Goal: Task Accomplishment & Management: Use online tool/utility

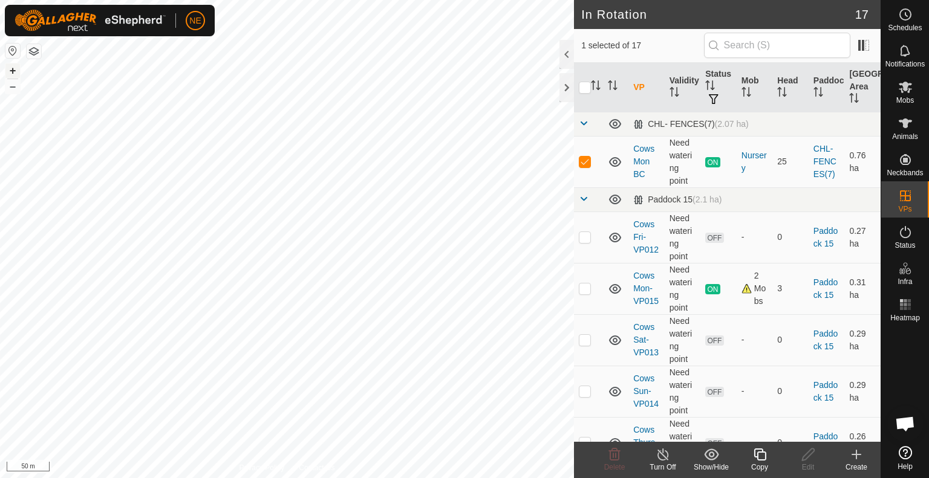
click at [11, 66] on button "+" at bounding box center [12, 71] width 15 height 15
click at [12, 72] on button "+" at bounding box center [12, 71] width 15 height 15
click at [760, 468] on div "Copy" at bounding box center [760, 467] width 48 height 11
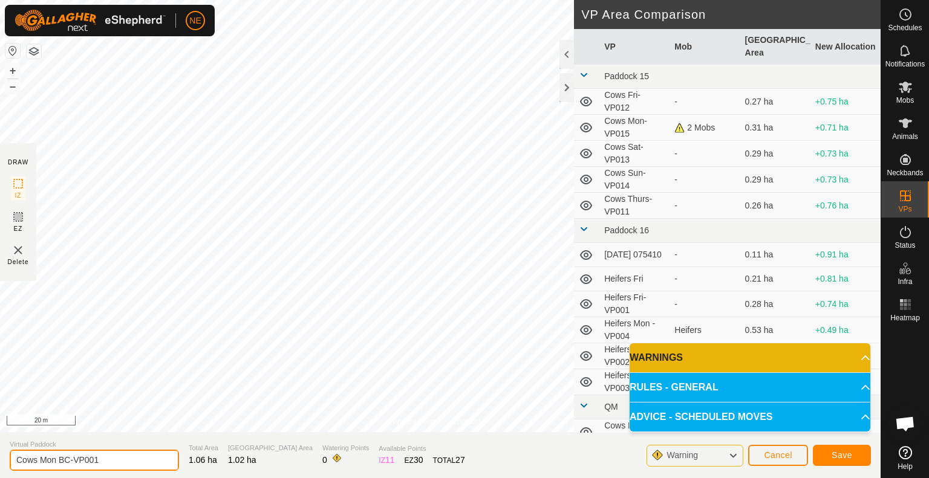
click at [55, 463] on input "Cows Mon BC-VP001" at bounding box center [94, 460] width 169 height 21
type input "Cows Tues BC-VP001"
click at [837, 453] on span "Save" at bounding box center [842, 456] width 21 height 10
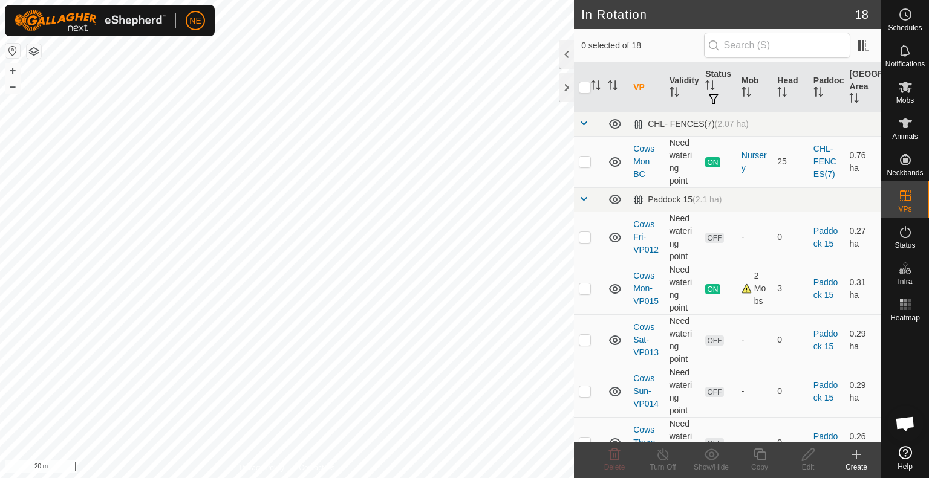
checkbox input "true"
click at [11, 71] on button "+" at bounding box center [12, 71] width 15 height 15
click at [761, 464] on div "Copy" at bounding box center [760, 467] width 48 height 11
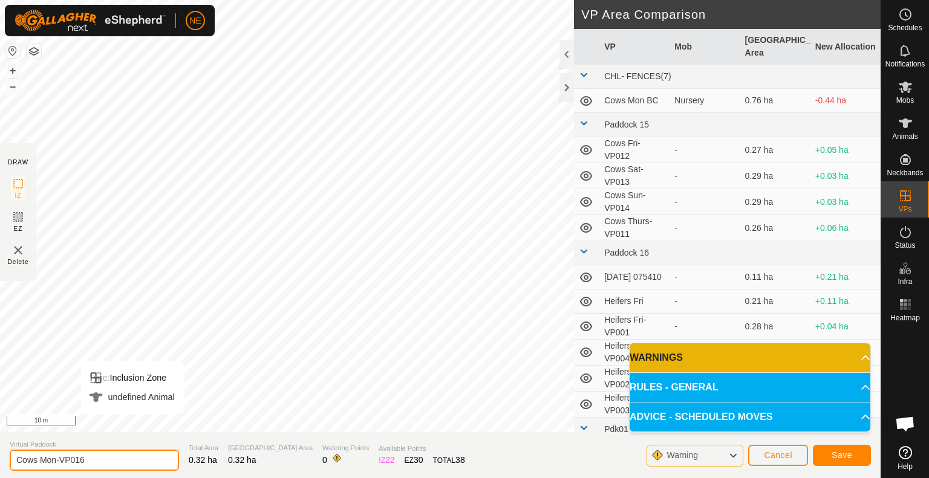
click at [54, 461] on input "Cows Mon-VP016" at bounding box center [94, 460] width 169 height 21
type input "Cows Tues -VP016"
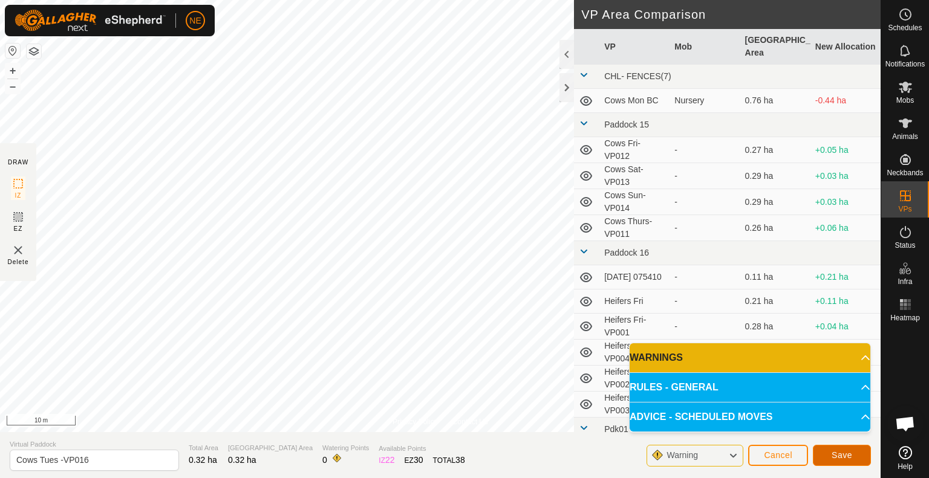
click at [828, 456] on button "Save" at bounding box center [842, 455] width 58 height 21
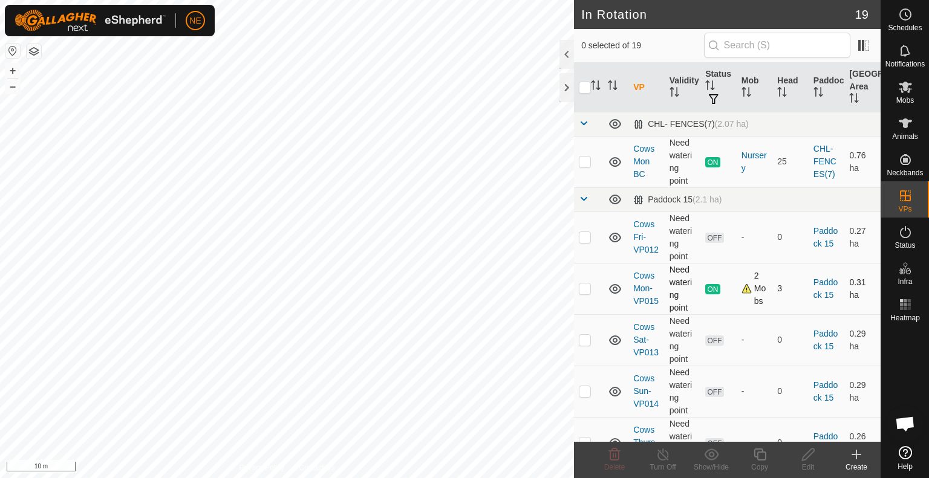
click at [608, 312] on div "In Rotation 19 0 selected of 19 VP Validity Status Mob Head Paddock Grazing Are…" at bounding box center [440, 239] width 881 height 478
checkbox input "true"
click at [759, 462] on div "Copy" at bounding box center [760, 467] width 48 height 11
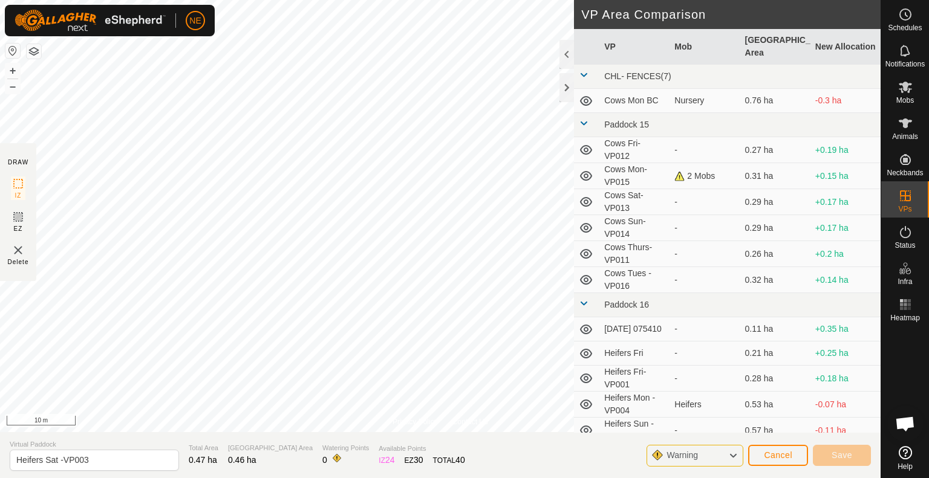
click at [494, 476] on div "Privacy Policy Contact Us Heifers Sat -VP002 Status: OFF Type: Inclusion Zone +…" at bounding box center [440, 239] width 881 height 478
click at [774, 453] on span "Cancel" at bounding box center [778, 456] width 28 height 10
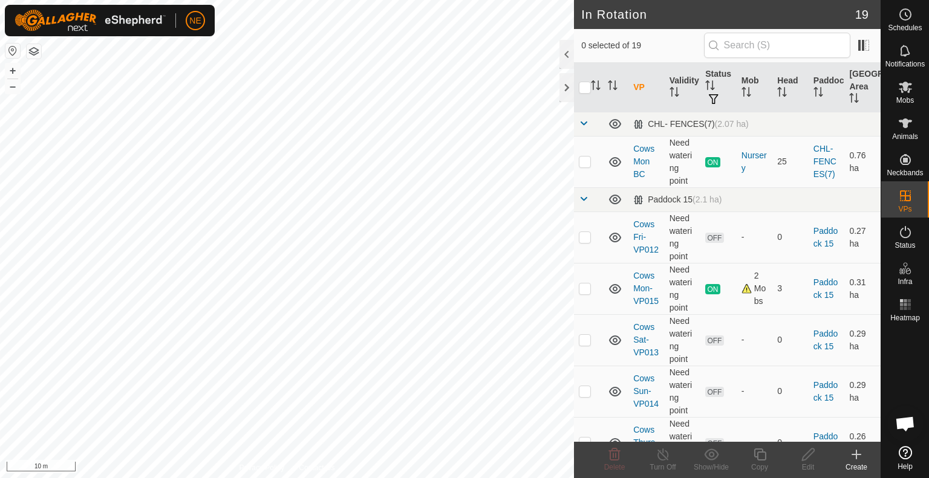
checkbox input "true"
checkbox input "false"
checkbox input "true"
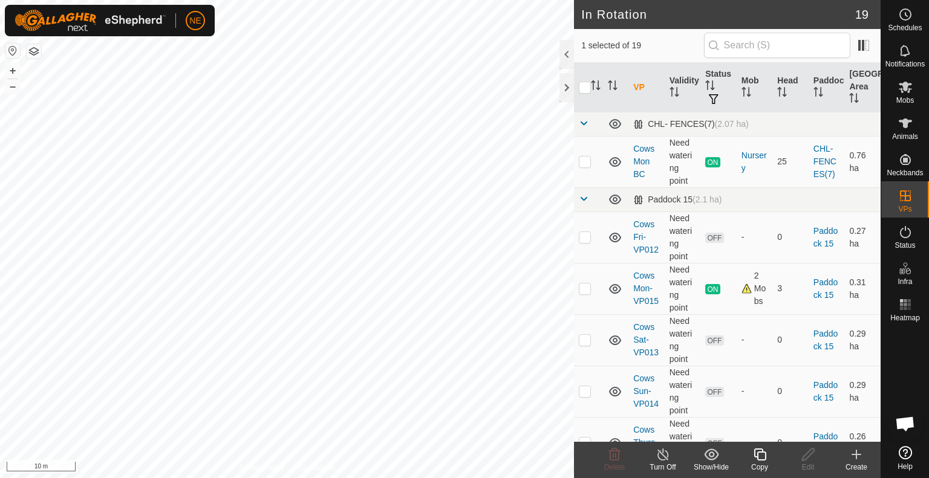
checkbox input "true"
checkbox input "false"
checkbox input "true"
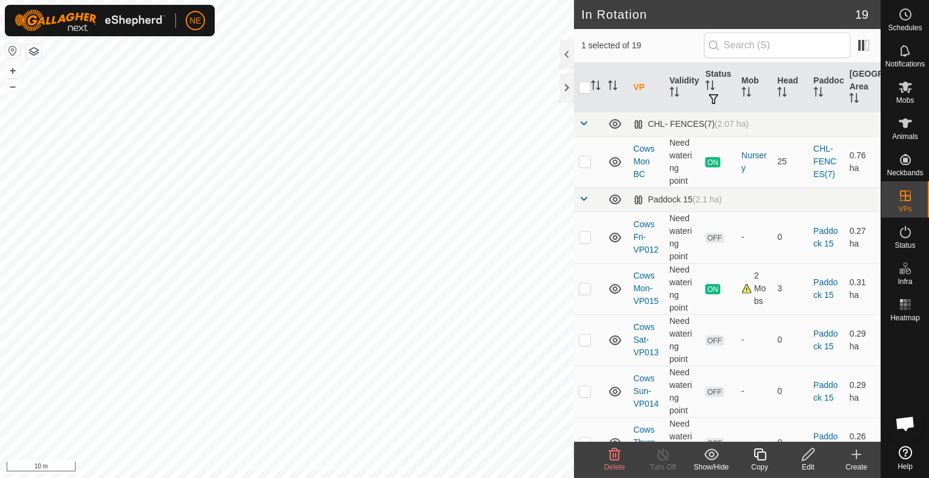
click at [757, 465] on div "Copy" at bounding box center [760, 467] width 48 height 11
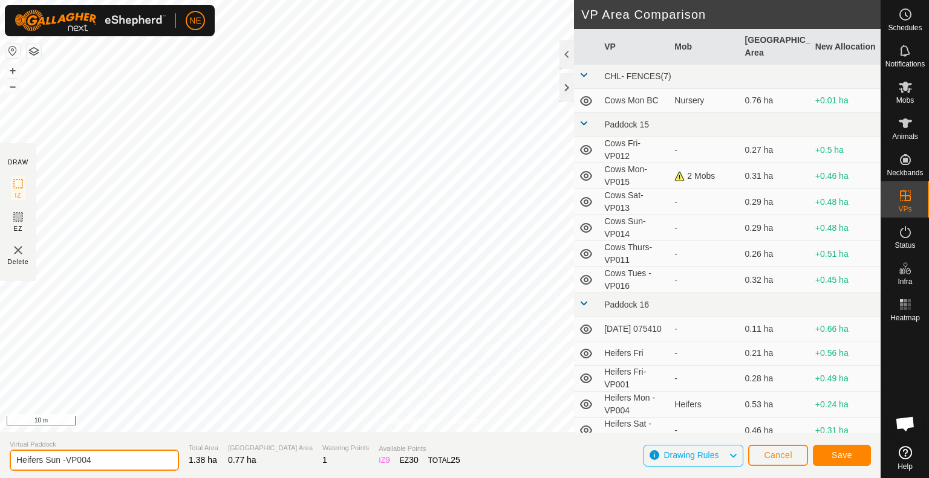
click at [60, 463] on input "Heifers Sun -VP004" at bounding box center [94, 460] width 169 height 21
type input "Heifers Tues -VP004"
click at [836, 454] on span "Save" at bounding box center [842, 456] width 21 height 10
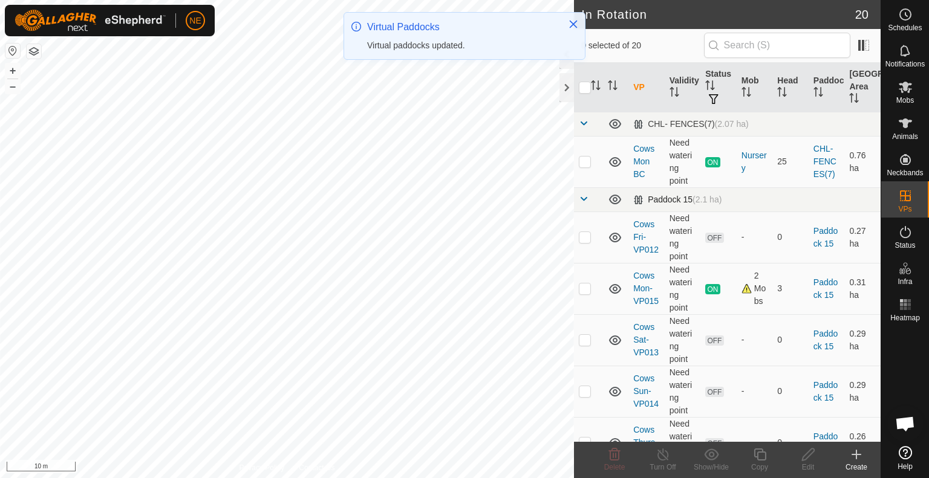
click at [591, 210] on div "In Rotation 20 0 selected of 20 VP Validity Status Mob Head Paddock Grazing Are…" at bounding box center [440, 239] width 881 height 478
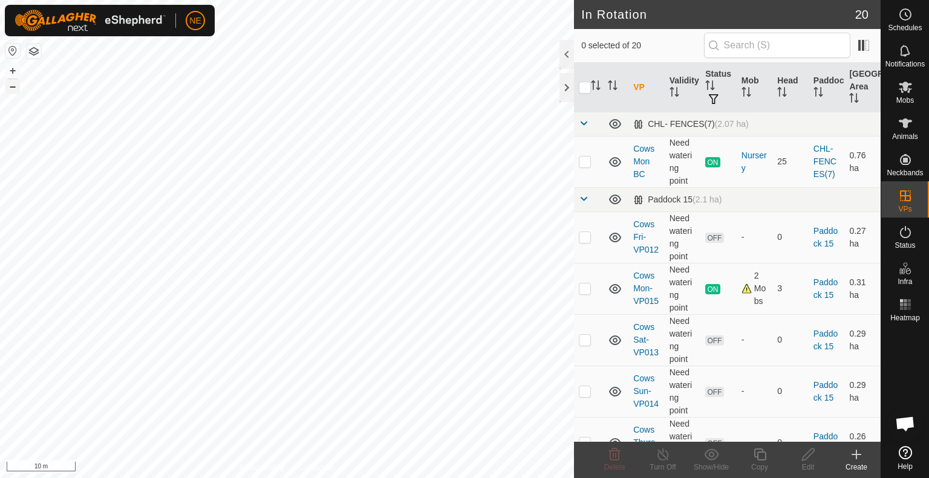
click at [18, 89] on button "–" at bounding box center [12, 86] width 15 height 15
click at [907, 97] on span "Mobs" at bounding box center [905, 100] width 18 height 7
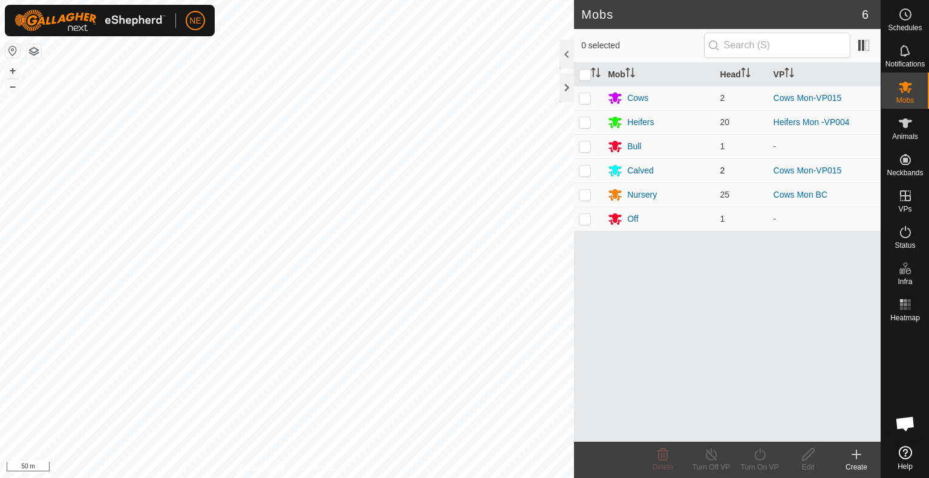
click at [586, 175] on td at bounding box center [588, 170] width 29 height 24
checkbox input "true"
click at [586, 100] on p-checkbox at bounding box center [585, 98] width 12 height 10
checkbox input "true"
click at [753, 460] on icon at bounding box center [760, 455] width 15 height 15
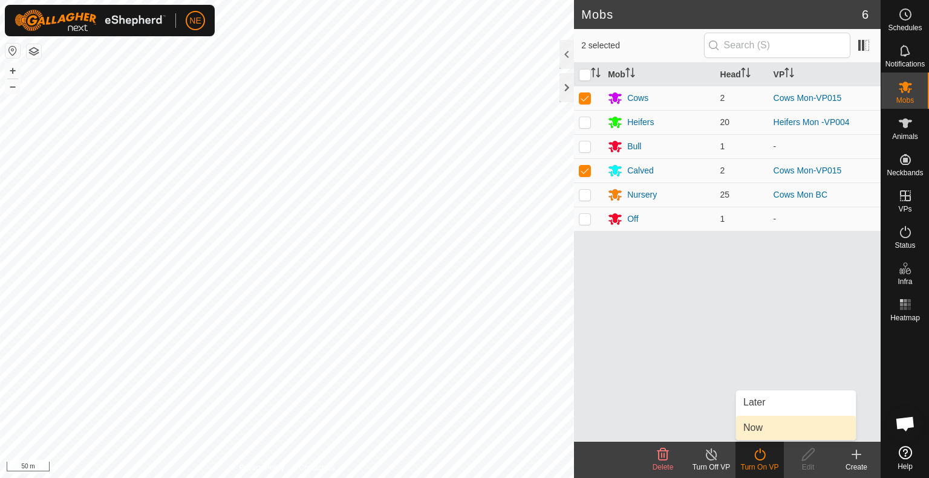
click at [757, 428] on link "Now" at bounding box center [796, 428] width 120 height 24
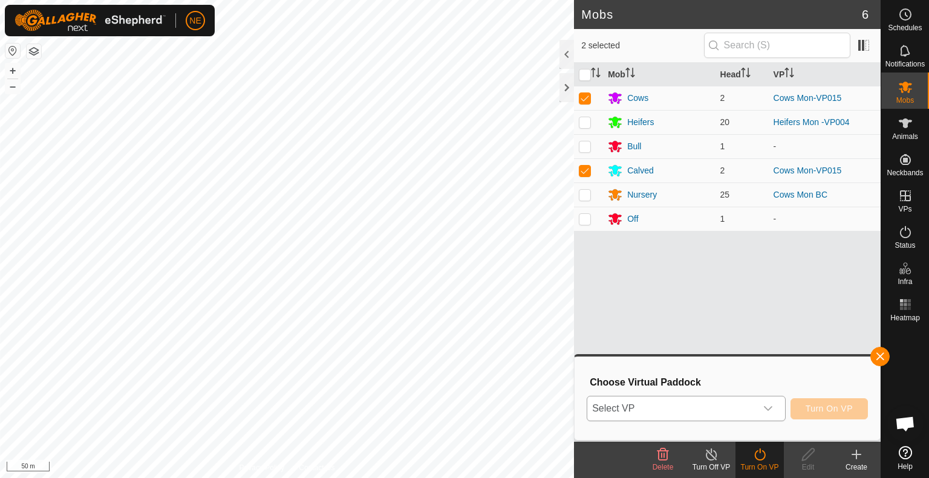
click at [774, 404] on div "dropdown trigger" at bounding box center [768, 409] width 24 height 24
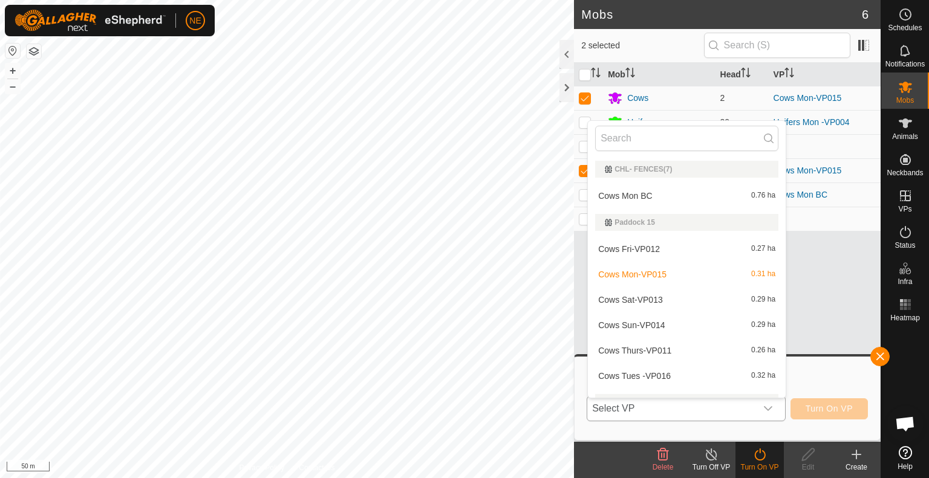
click at [649, 379] on li "Cows Tues -VP016 0.32 ha" at bounding box center [687, 376] width 198 height 24
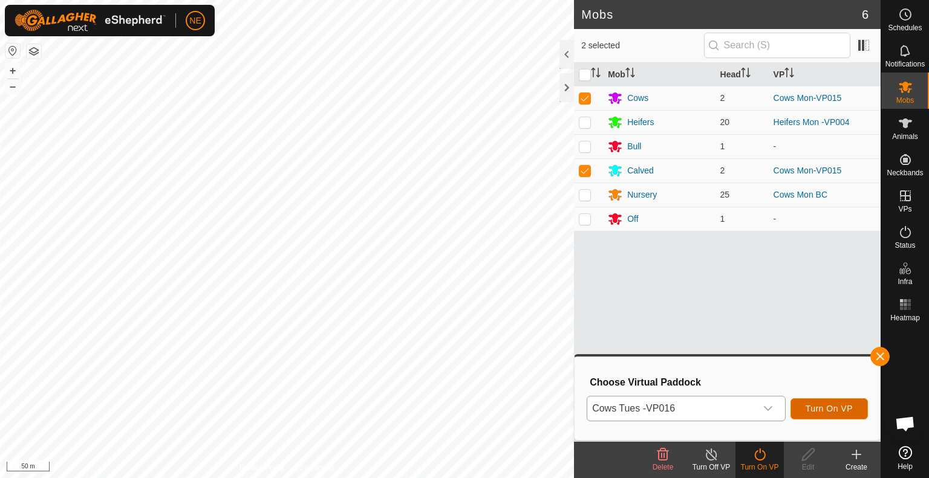
click at [820, 409] on span "Turn On VP" at bounding box center [829, 409] width 47 height 10
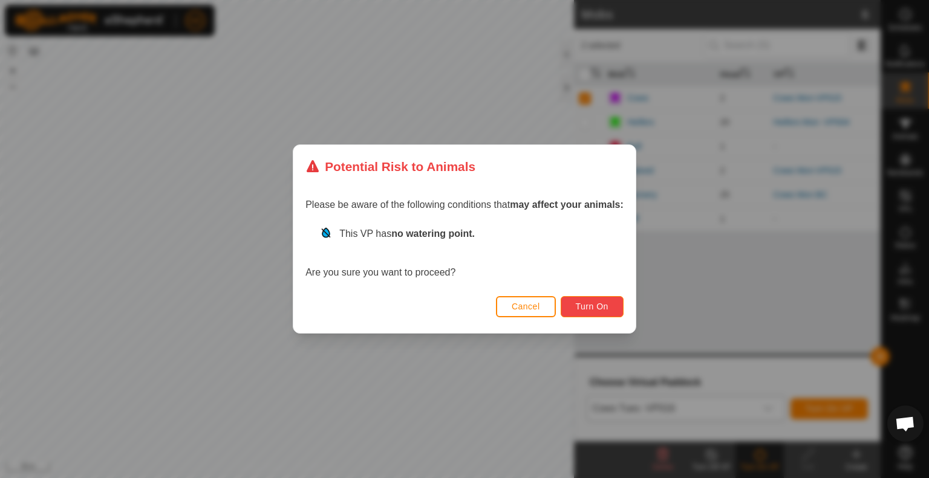
click at [600, 312] on button "Turn On" at bounding box center [592, 306] width 63 height 21
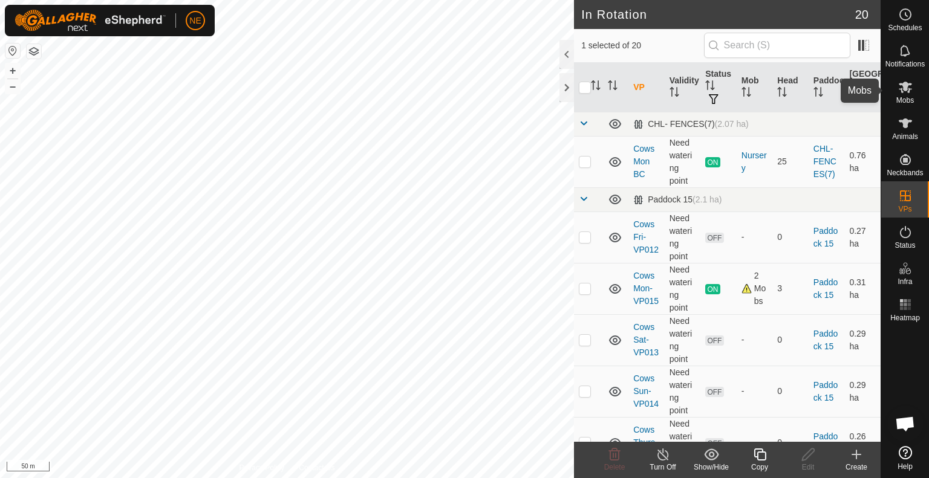
click at [915, 98] on div "Mobs" at bounding box center [905, 91] width 48 height 36
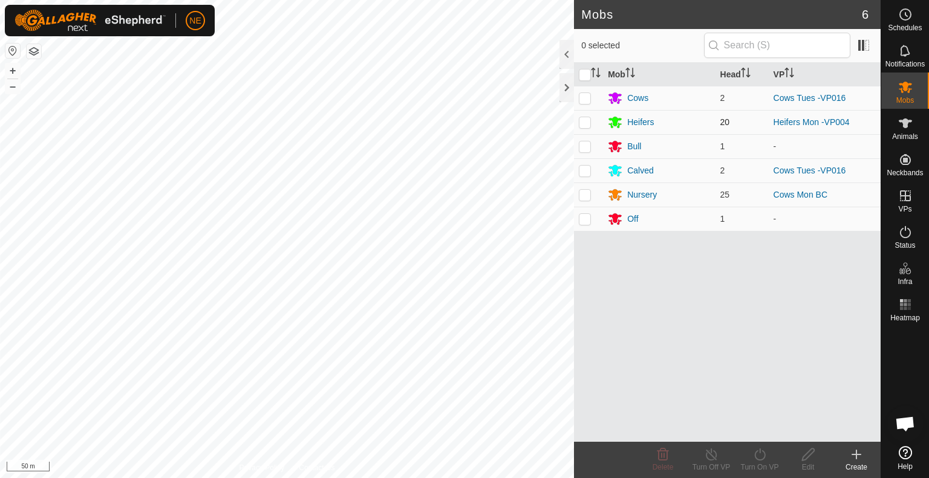
click at [586, 122] on p-checkbox at bounding box center [585, 122] width 12 height 10
checkbox input "true"
click at [761, 461] on icon at bounding box center [760, 455] width 15 height 15
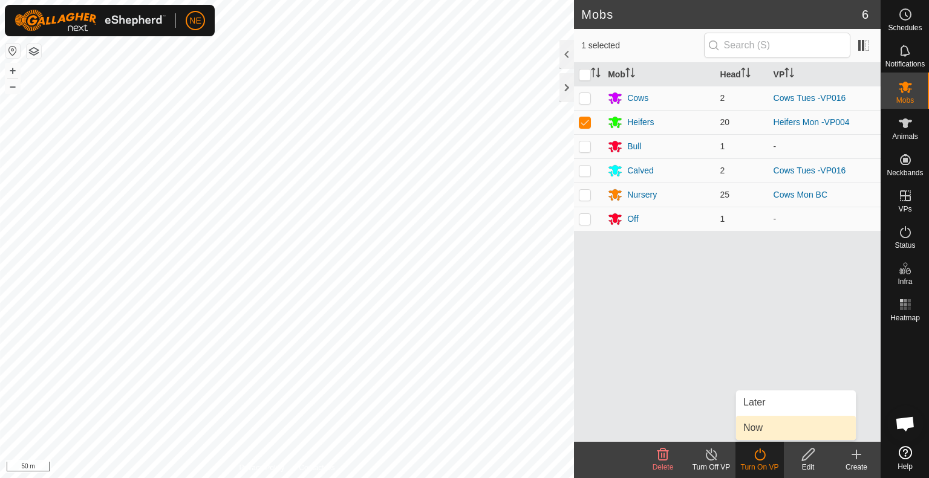
click at [757, 426] on link "Now" at bounding box center [796, 428] width 120 height 24
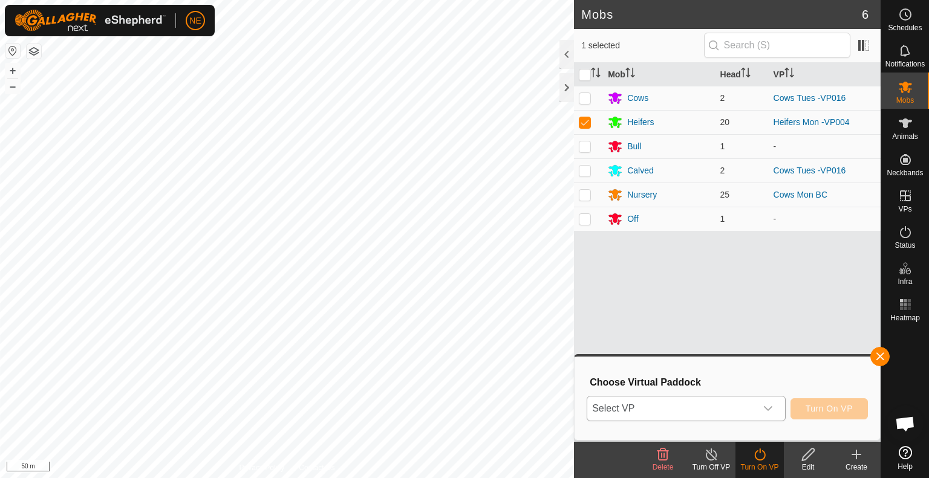
click at [767, 411] on icon "dropdown trigger" at bounding box center [768, 409] width 10 height 10
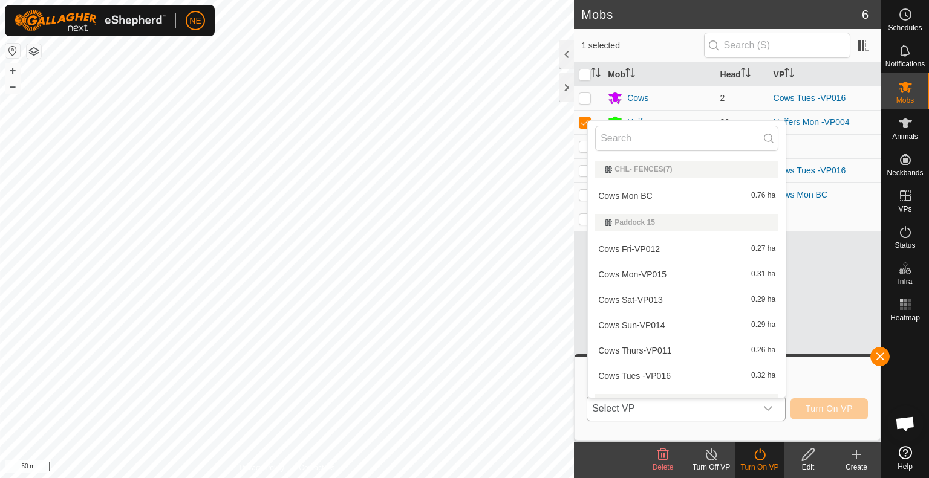
click at [780, 398] on div "CHL- FENCES(7) Cows Mon BC 0.76 [PERSON_NAME] 15 Cows Fri-VP012 0.27 ha Cows Mo…" at bounding box center [686, 259] width 199 height 278
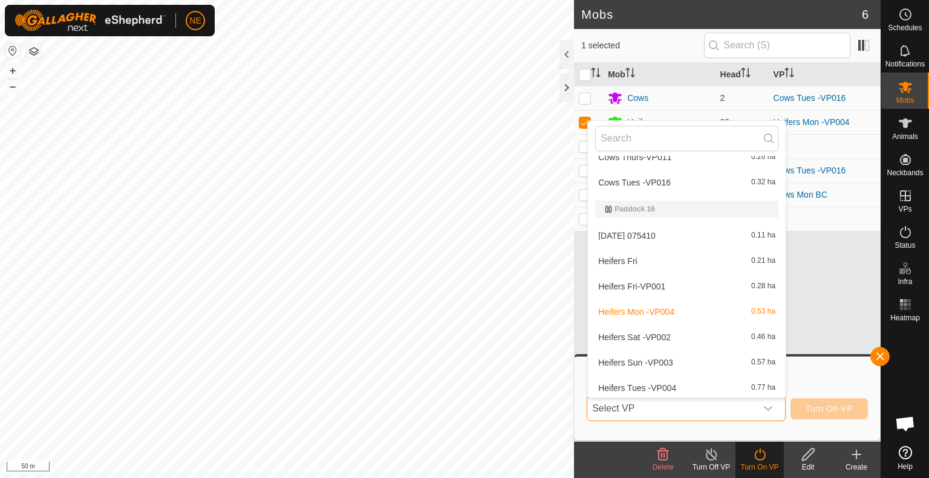
scroll to position [196, 0]
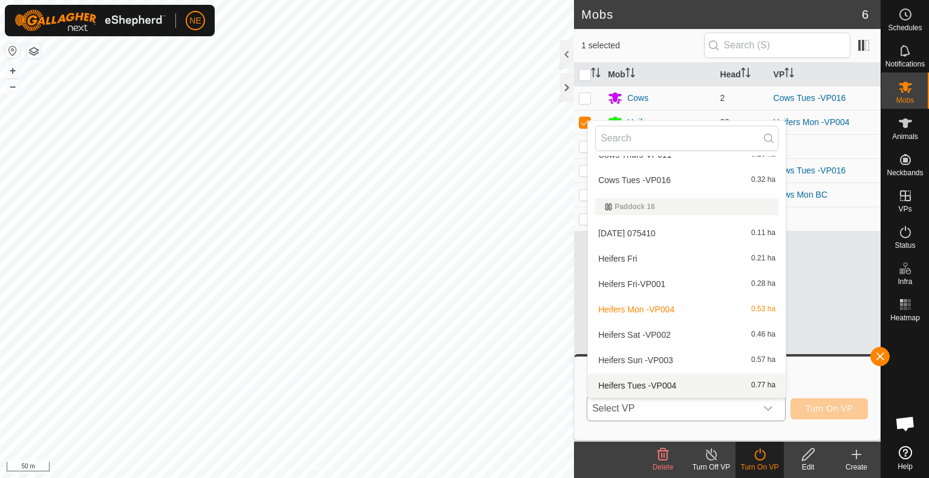
click at [710, 388] on li "Heifers Tues -VP004 0.77 ha" at bounding box center [687, 386] width 198 height 24
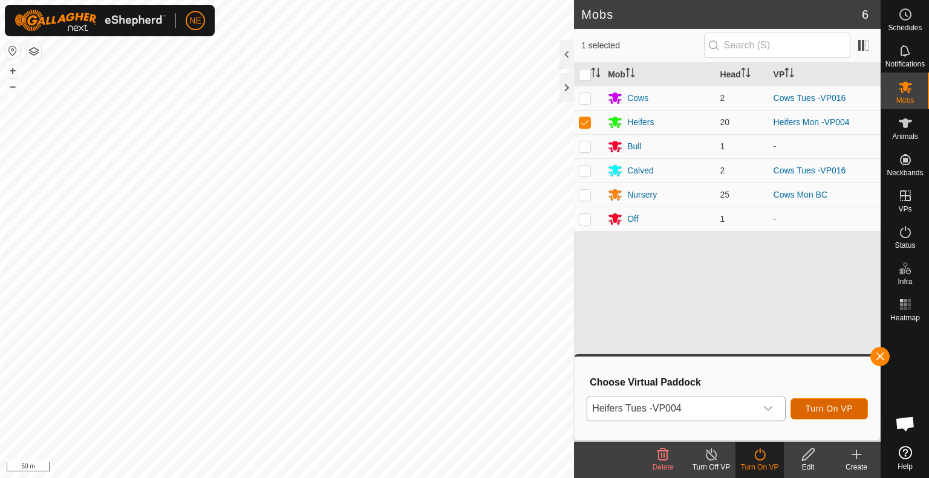
click at [803, 413] on button "Turn On VP" at bounding box center [829, 409] width 77 height 21
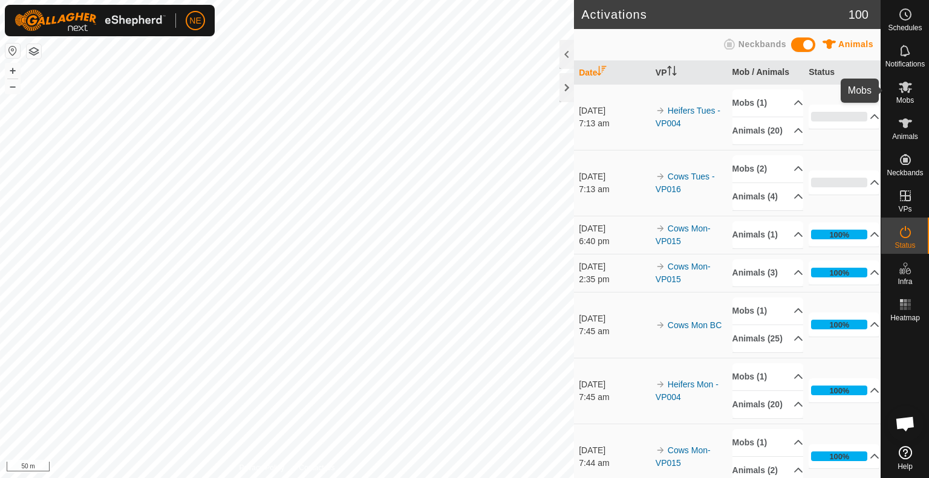
click at [906, 98] on span "Mobs" at bounding box center [905, 100] width 18 height 7
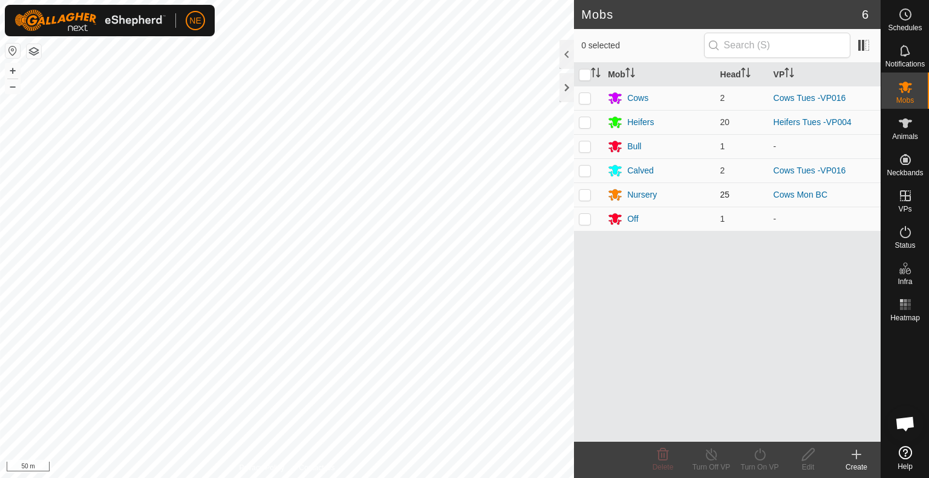
click at [587, 198] on p-checkbox at bounding box center [585, 195] width 12 height 10
checkbox input "true"
click at [757, 463] on div "Turn On VP" at bounding box center [760, 467] width 48 height 11
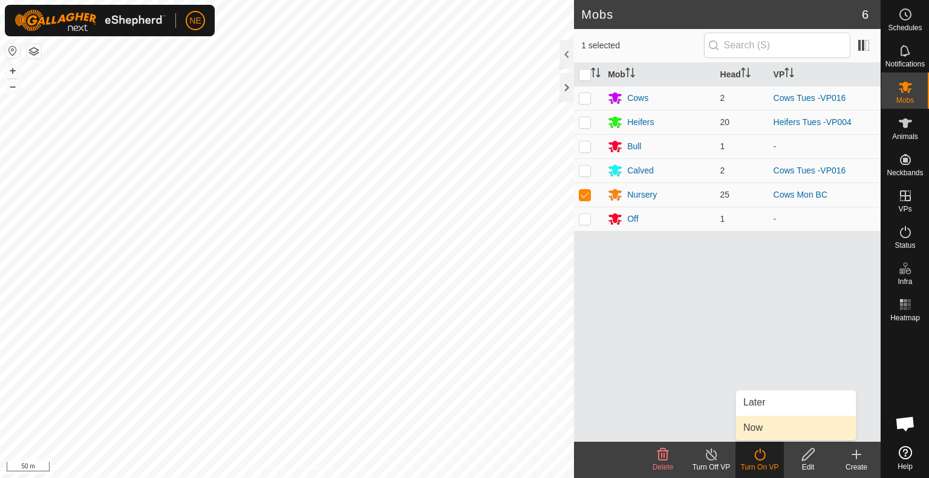
click at [753, 425] on link "Now" at bounding box center [796, 428] width 120 height 24
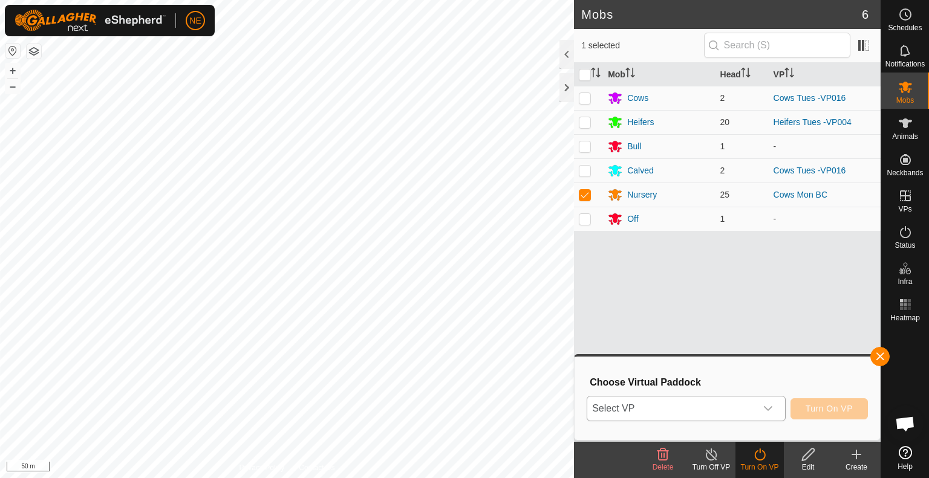
click at [772, 410] on icon "dropdown trigger" at bounding box center [768, 409] width 10 height 10
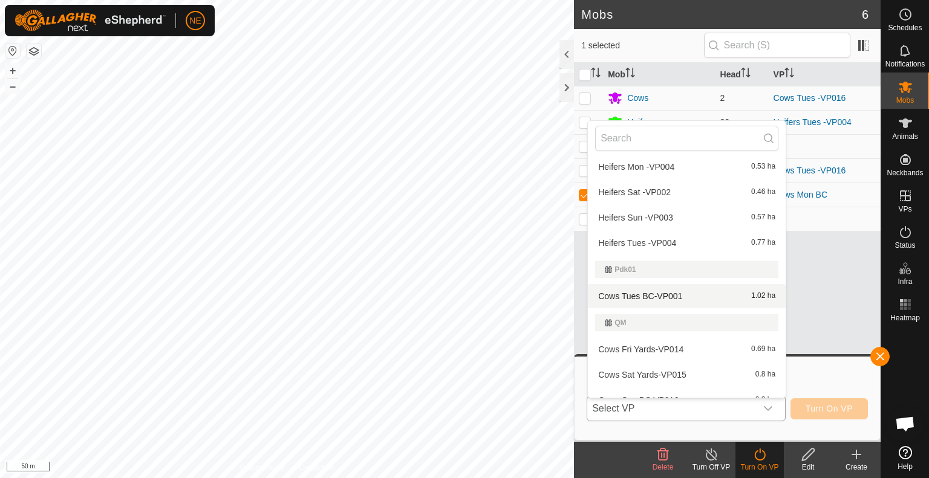
scroll to position [353, 0]
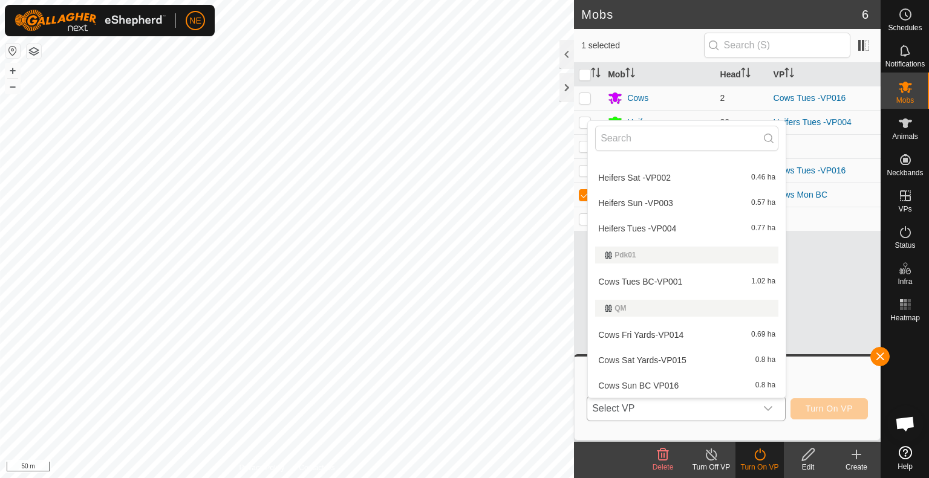
click at [661, 282] on li "Cows Tues BC-VP001 1.02 ha" at bounding box center [687, 282] width 198 height 24
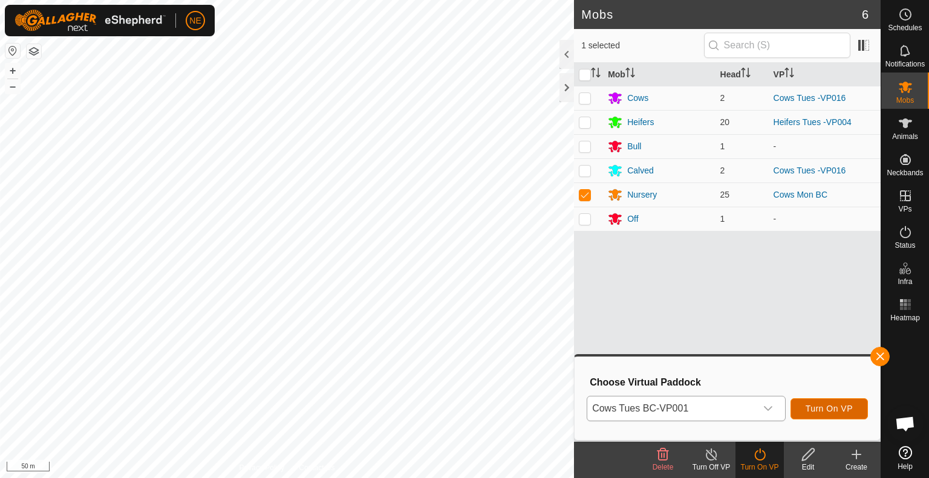
click at [803, 411] on button "Turn On VP" at bounding box center [829, 409] width 77 height 21
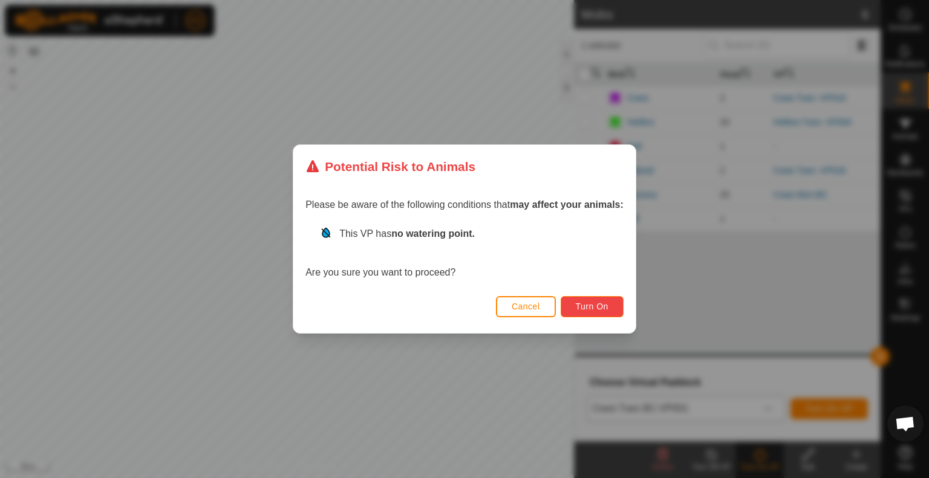
click at [598, 307] on span "Turn On" at bounding box center [592, 307] width 33 height 10
